Goal: Transaction & Acquisition: Purchase product/service

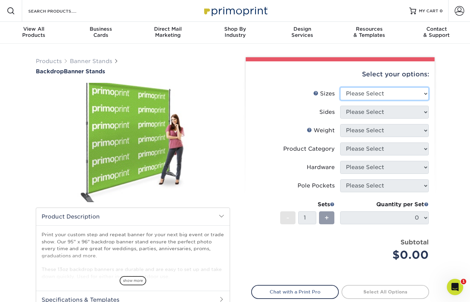
select select "95.00x96.00"
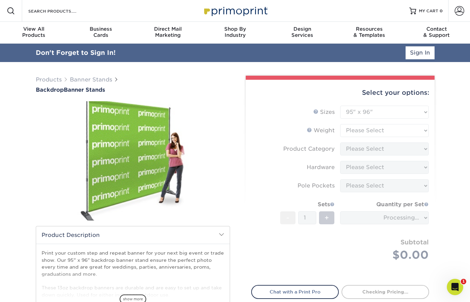
click at [356, 116] on form "Sizes Help Sizes Please Select 95" x 96" Sides Please Select Coating -" at bounding box center [340, 192] width 178 height 172
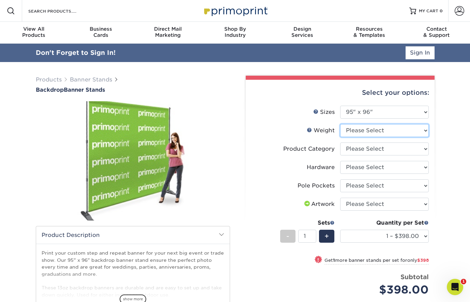
select select "13OZOUTDOOR"
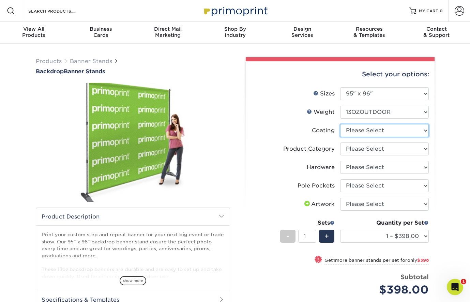
select select "3e7618de-abca-4bda-9f97-8b9129e913d8"
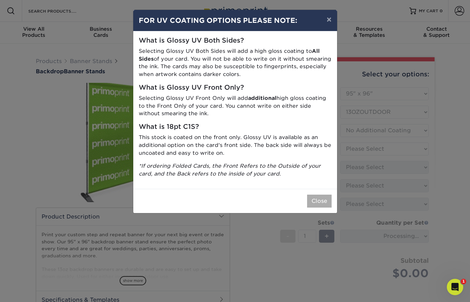
click at [327, 197] on button "Close" at bounding box center [319, 201] width 25 height 13
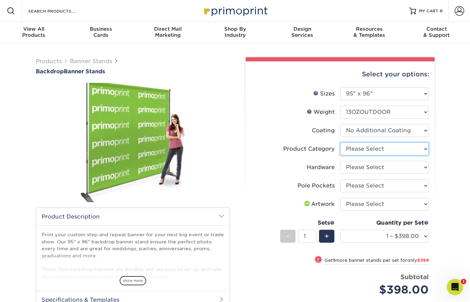
select select "dd620365-e357-481f-93a7-5e6da52d70ae"
select select "7ca14034-260e-47f9-a351-e340005115ac"
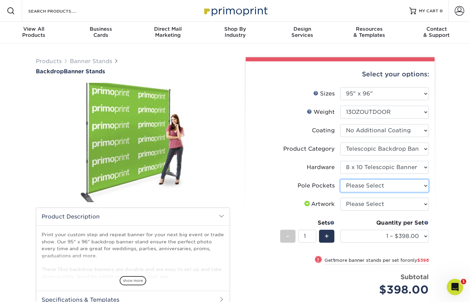
select select "0a2beae5-7fa6-47ab-a572-f062aca13b30"
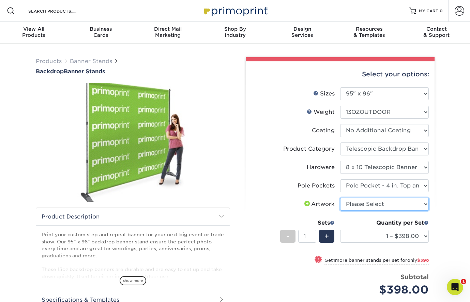
select select "upload"
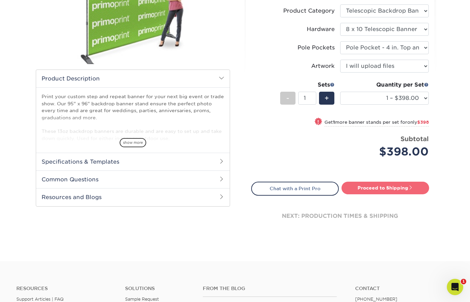
click at [371, 186] on link "Proceed to Shipping" at bounding box center [386, 188] width 88 height 12
type input "Set 1"
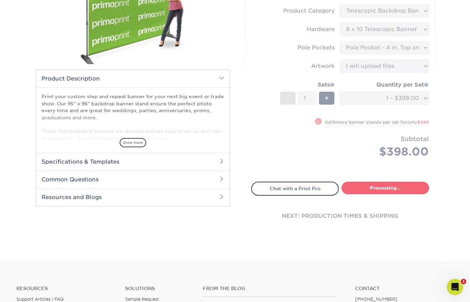
select select "7b961c39-4219-4b48-bd8b-5581187ad5e4"
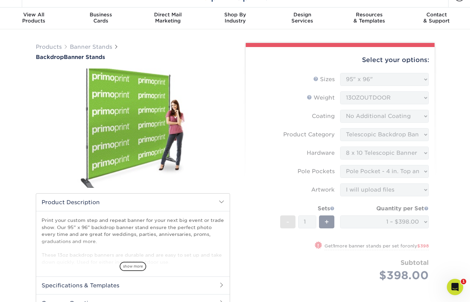
scroll to position [15, 0]
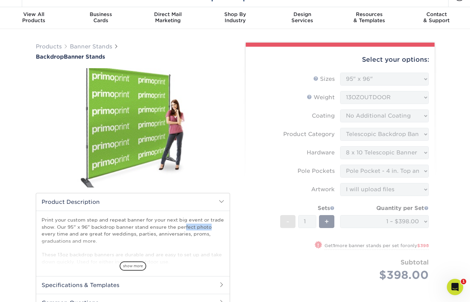
copy p "95" x 96""
drag, startPoint x: 90, startPoint y: 226, endPoint x: 68, endPoint y: 227, distance: 21.8
click at [68, 227] on p "Print your custom step and repeat banner for your next big event or trade show.…" at bounding box center [133, 241] width 183 height 49
